Goal: Entertainment & Leisure: Consume media (video, audio)

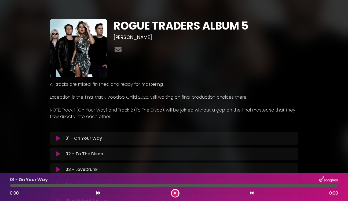
click at [342, 87] on div "ROGUE TRADERS ALBUM 5 [PERSON_NAME]" at bounding box center [174, 181] width 348 height 350
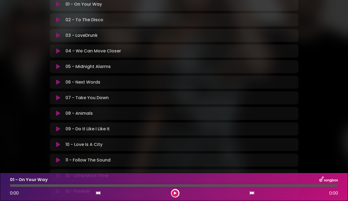
scroll to position [140, 0]
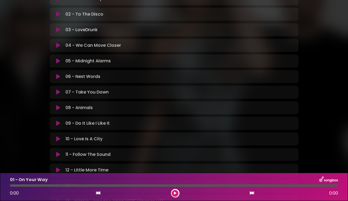
click at [58, 108] on icon at bounding box center [58, 107] width 4 height 5
click at [174, 193] on icon at bounding box center [175, 192] width 2 height 3
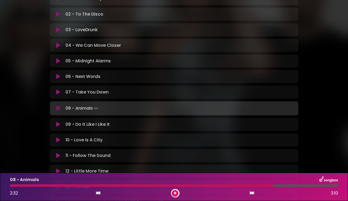
click at [177, 195] on button at bounding box center [175, 193] width 7 height 7
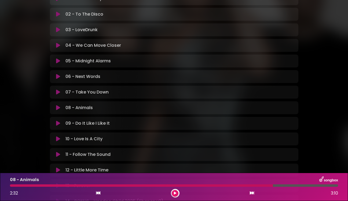
click at [173, 191] on button at bounding box center [175, 193] width 7 height 7
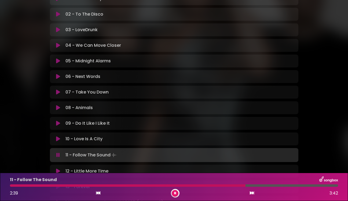
click at [340, 48] on div "ROGUE TRADERS ALBUM 5 [PERSON_NAME]" at bounding box center [174, 42] width 348 height 351
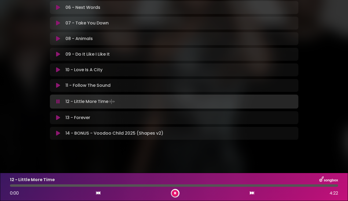
scroll to position [210, 0]
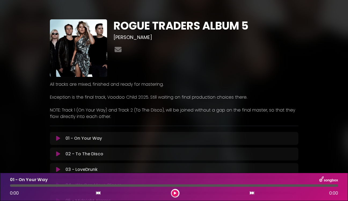
click at [328, 112] on div "ROGUE TRADERS ALBUM 5 [PERSON_NAME]" at bounding box center [174, 181] width 348 height 350
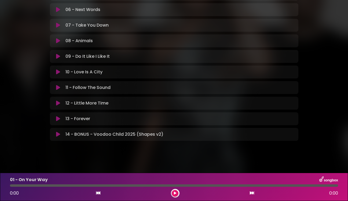
scroll to position [209, 0]
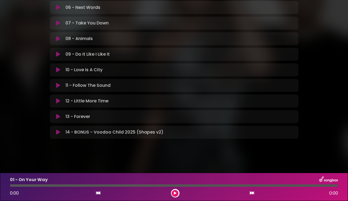
click at [59, 86] on icon at bounding box center [58, 85] width 4 height 5
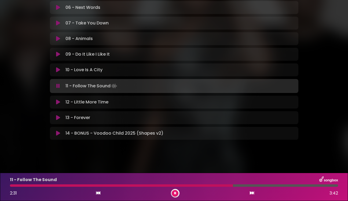
click at [56, 103] on button at bounding box center [58, 101] width 10 height 5
